Goal: Navigation & Orientation: Find specific page/section

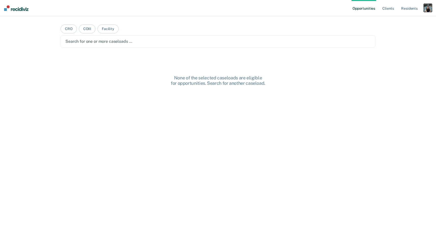
click at [424, 6] on div "button" at bounding box center [427, 8] width 8 height 8
click at [400, 17] on div "Profile How it works Log Out" at bounding box center [406, 26] width 49 height 25
click at [396, 20] on link "Profile" at bounding box center [407, 21] width 41 height 4
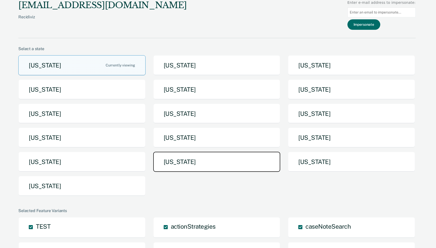
click at [231, 162] on button "[US_STATE]" at bounding box center [216, 162] width 127 height 20
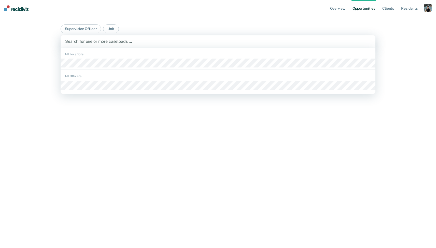
click at [257, 41] on div at bounding box center [217, 41] width 305 height 6
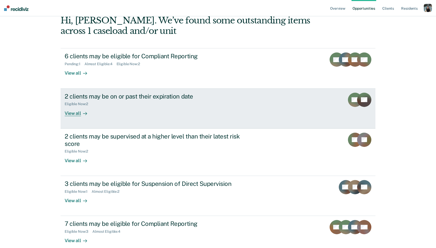
scroll to position [46, 0]
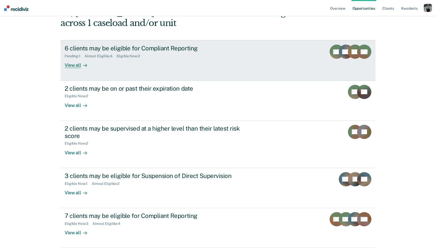
click at [218, 51] on div "6 clients may be eligible for Compliant Reporting" at bounding box center [154, 47] width 179 height 7
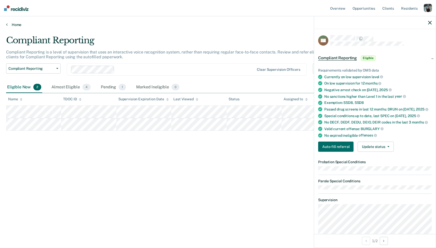
click at [13, 24] on link "Home" at bounding box center [217, 24] width 423 height 5
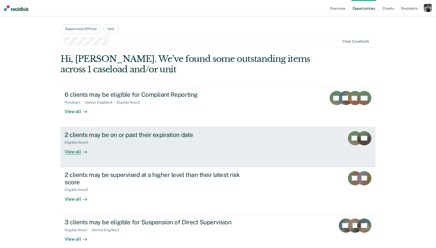
click at [106, 154] on div "2 clients may be on or past their expiration date Eligible Now : 2 View all" at bounding box center [160, 142] width 191 height 23
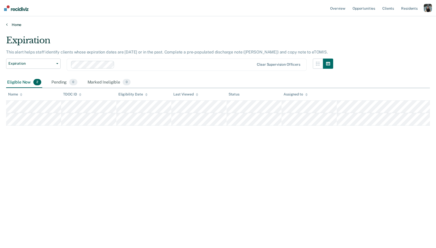
click at [15, 23] on link "Home" at bounding box center [217, 24] width 423 height 5
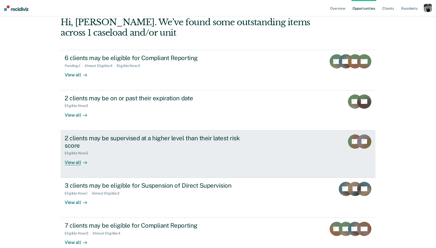
scroll to position [39, 0]
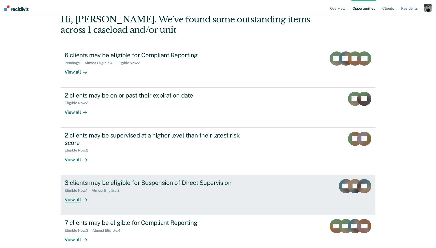
click at [135, 202] on link "3 clients may be eligible for Suspension of Direct Supervision Eligible Now : 1…" at bounding box center [218, 195] width 315 height 40
